Goal: Check status: Check status

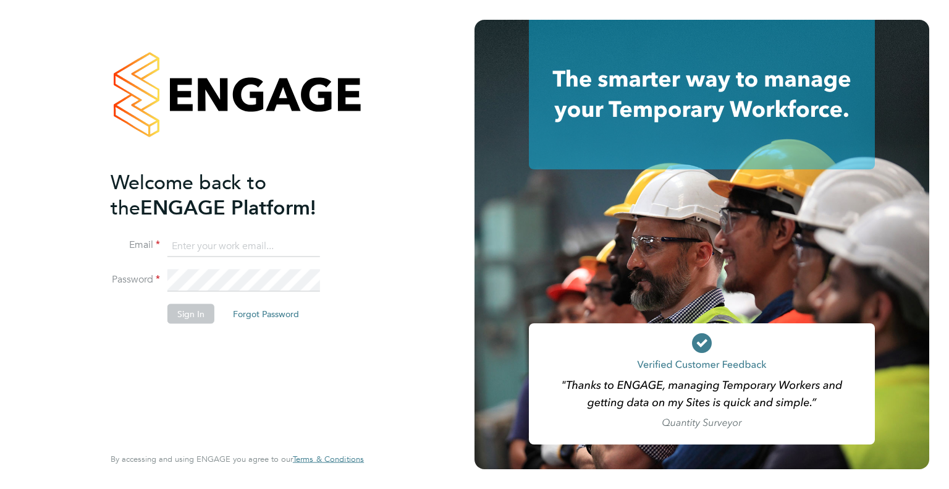
type input "[EMAIL_ADDRESS][DOMAIN_NAME]"
click at [190, 318] on button "Sign In" at bounding box center [190, 313] width 47 height 20
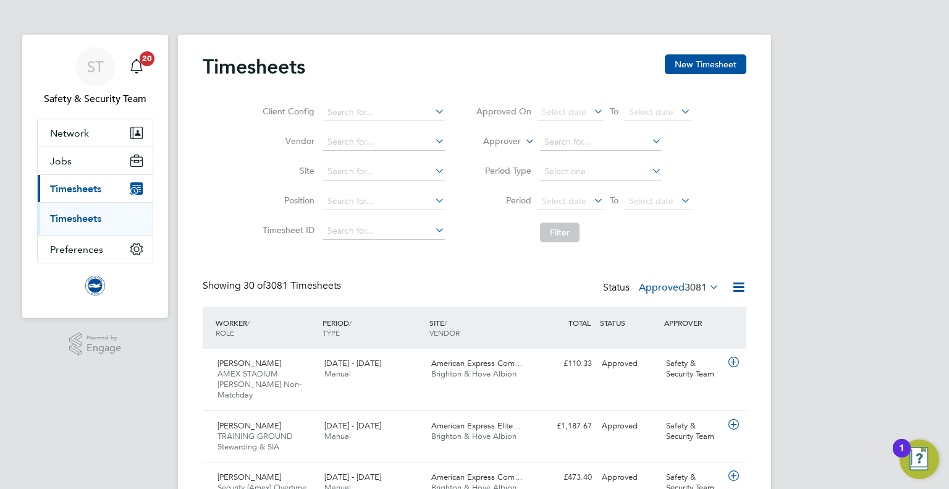
click at [704, 286] on span "3081" at bounding box center [695, 287] width 22 height 12
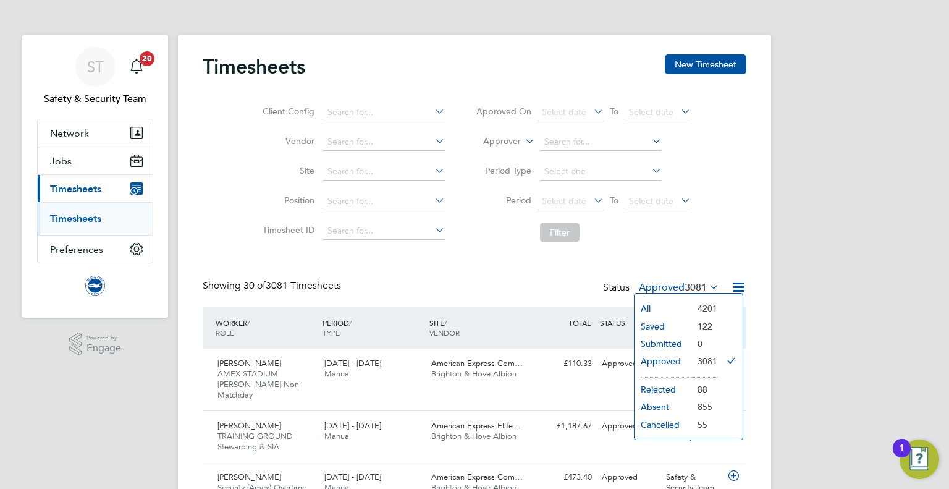
click at [661, 385] on li "Rejected" at bounding box center [662, 388] width 57 height 17
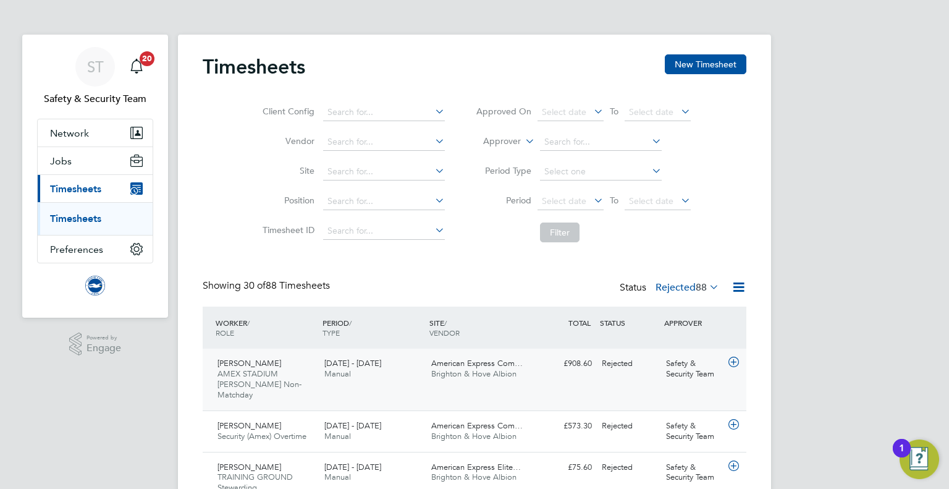
click at [455, 363] on span "American Express Com…" at bounding box center [476, 363] width 91 height 10
click at [472, 370] on span "Brighton & Hove Albion" at bounding box center [473, 373] width 85 height 10
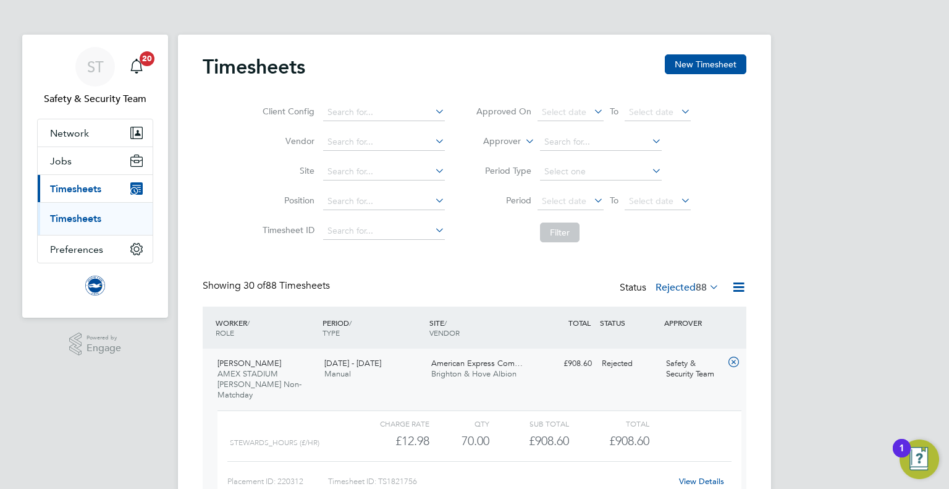
click at [701, 476] on link "View Details" at bounding box center [701, 481] width 45 height 10
